Goal: Task Accomplishment & Management: Use online tool/utility

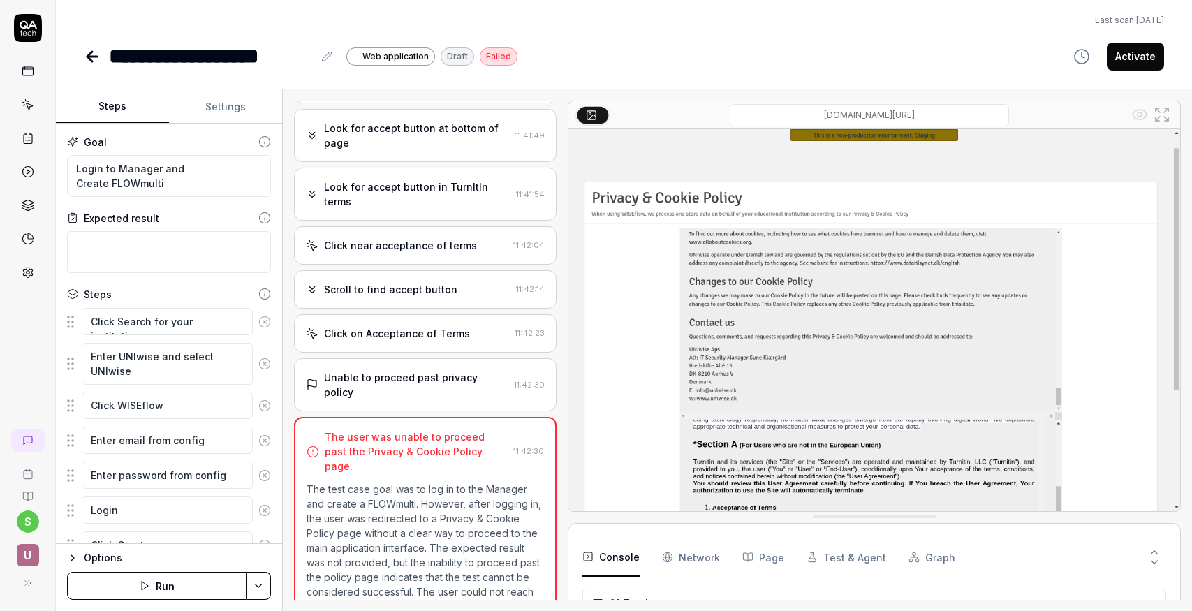
scroll to position [607, 0]
type textarea "*"
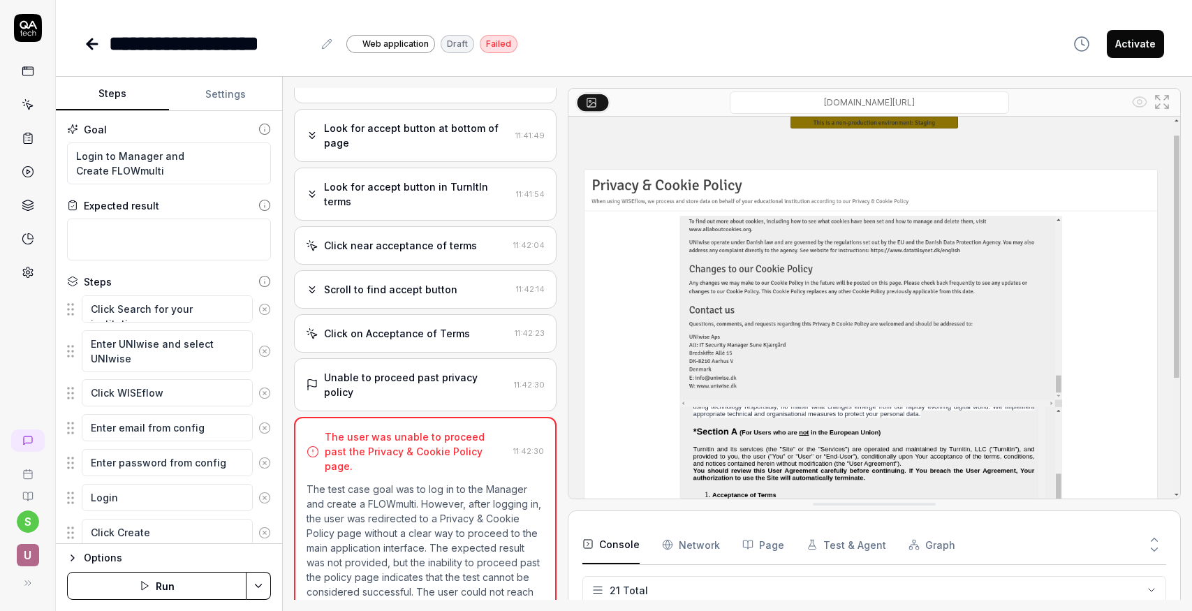
scroll to position [607, 0]
click at [29, 527] on html "**********" at bounding box center [596, 305] width 1192 height 611
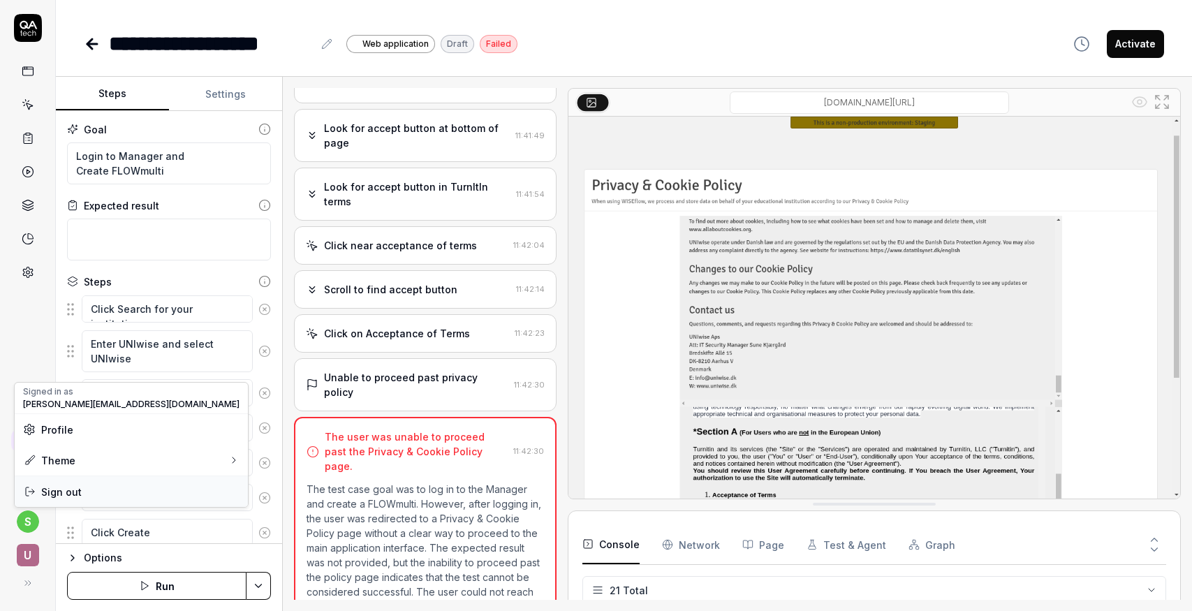
click at [73, 490] on span "Sign out" at bounding box center [61, 492] width 41 height 15
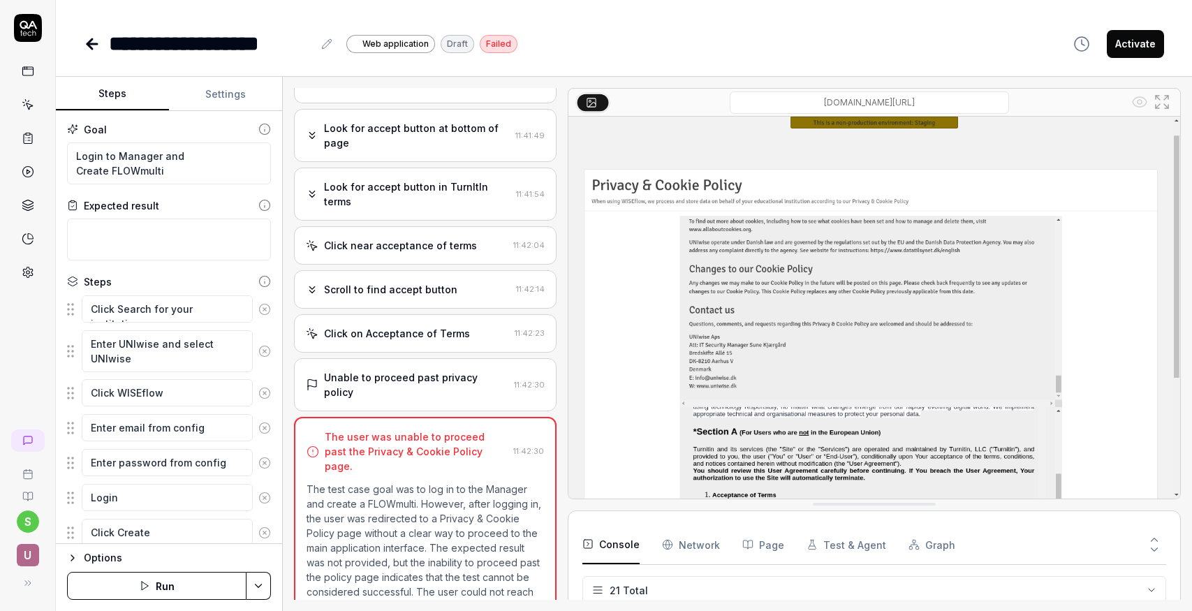
type textarea "*"
